Goal: Task Accomplishment & Management: Use online tool/utility

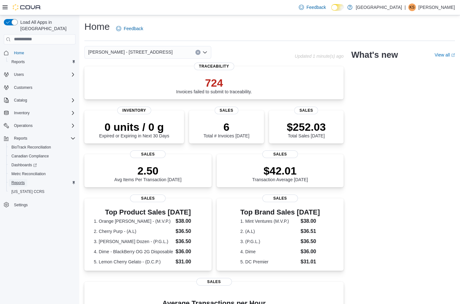
click at [16, 180] on span "Reports" at bounding box center [17, 182] width 13 height 5
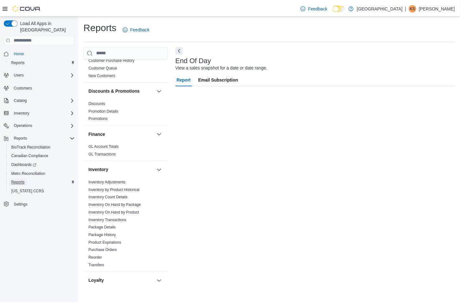
scroll to position [410, 0]
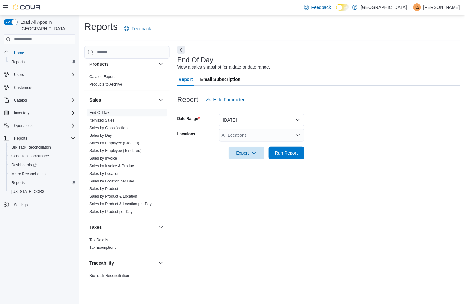
click at [266, 123] on button "[DATE]" at bounding box center [261, 120] width 85 height 13
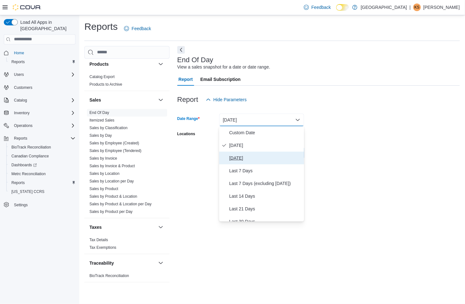
click at [256, 158] on span "[DATE]" at bounding box center [266, 158] width 72 height 8
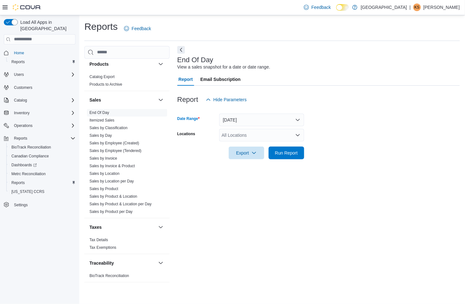
click at [264, 136] on div "All Locations" at bounding box center [261, 135] width 85 height 13
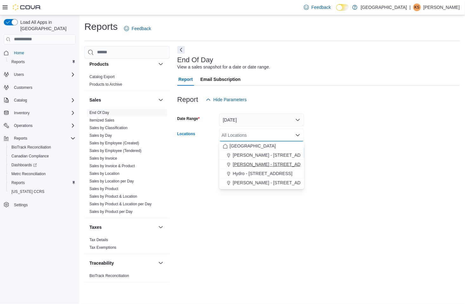
click at [265, 167] on span "[PERSON_NAME] - [STREET_ADDRESS]" at bounding box center [275, 164] width 84 height 6
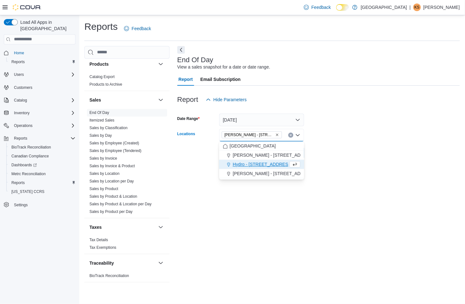
click at [324, 145] on div at bounding box center [318, 144] width 283 height 5
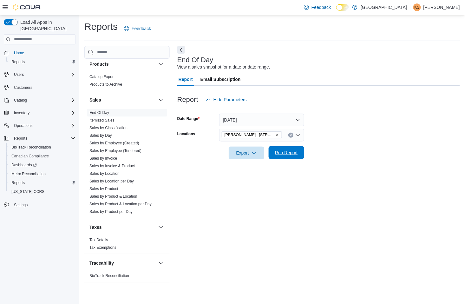
click at [296, 150] on span "Run Report" at bounding box center [286, 153] width 23 height 6
